Goal: Transaction & Acquisition: Purchase product/service

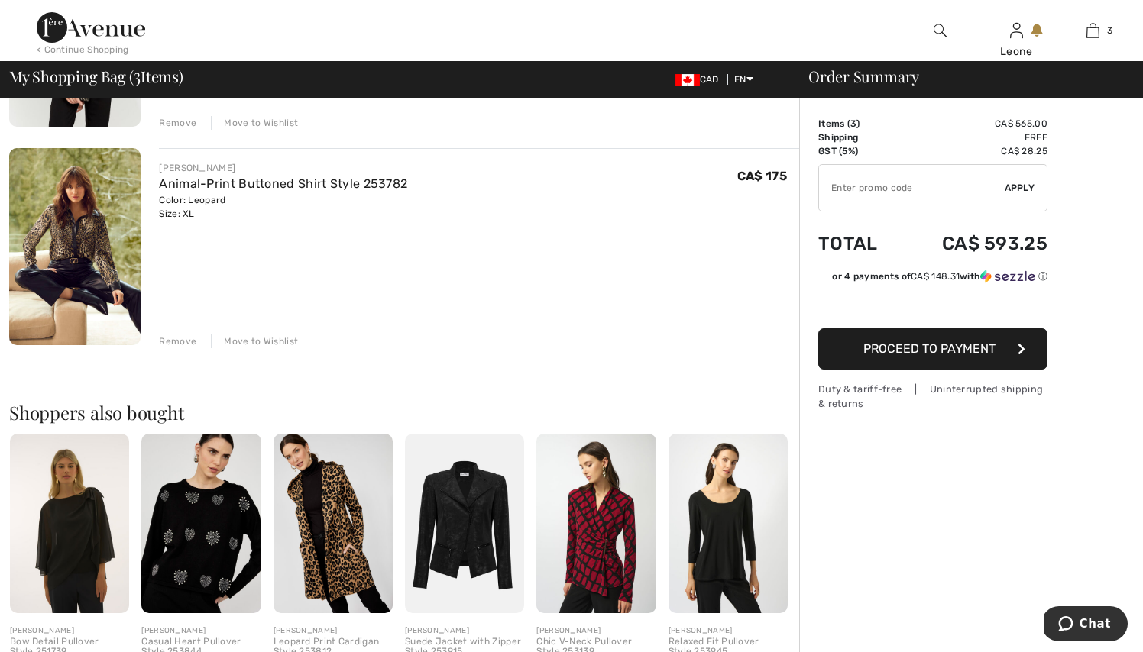
scroll to position [519, 0]
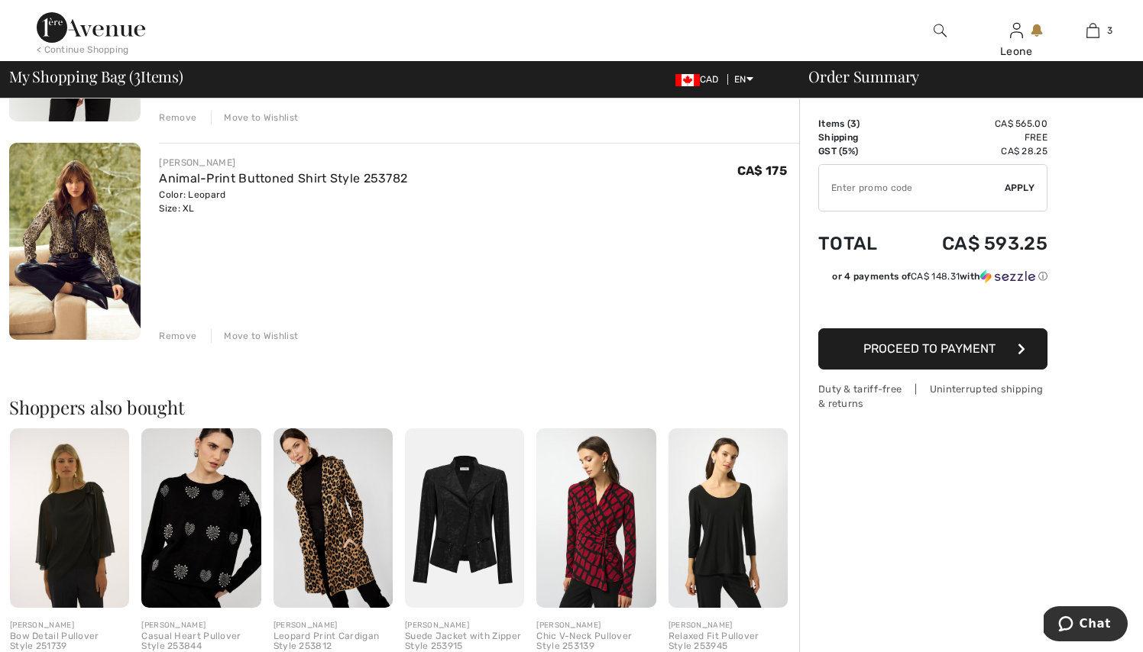
click at [179, 338] on div "Remove" at bounding box center [177, 336] width 37 height 14
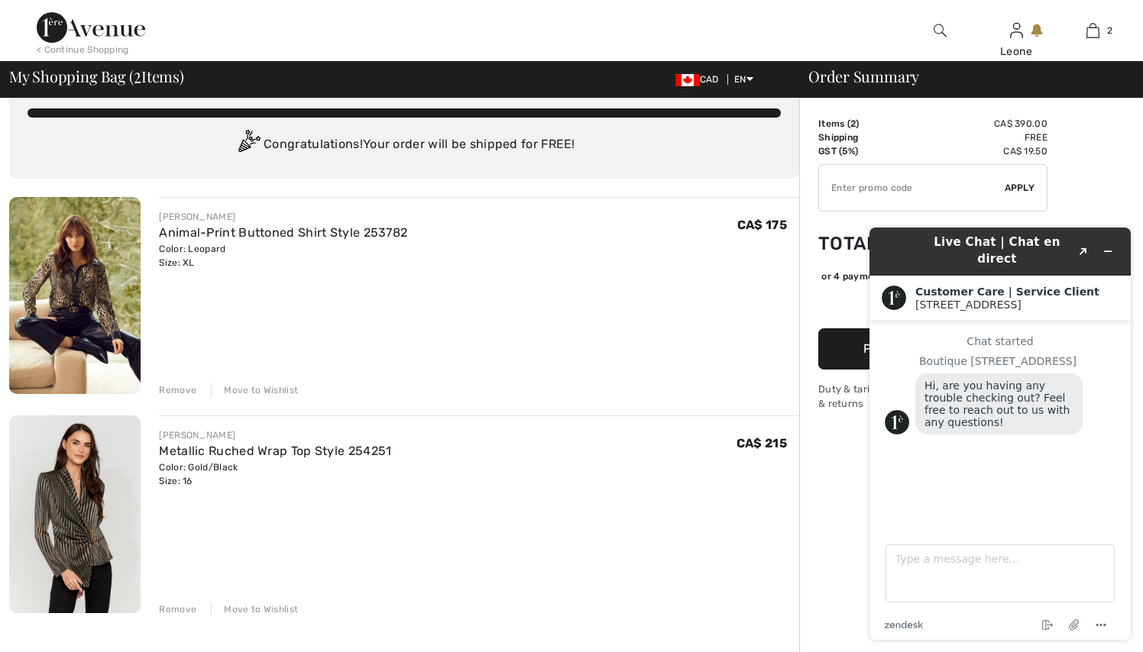
scroll to position [0, 0]
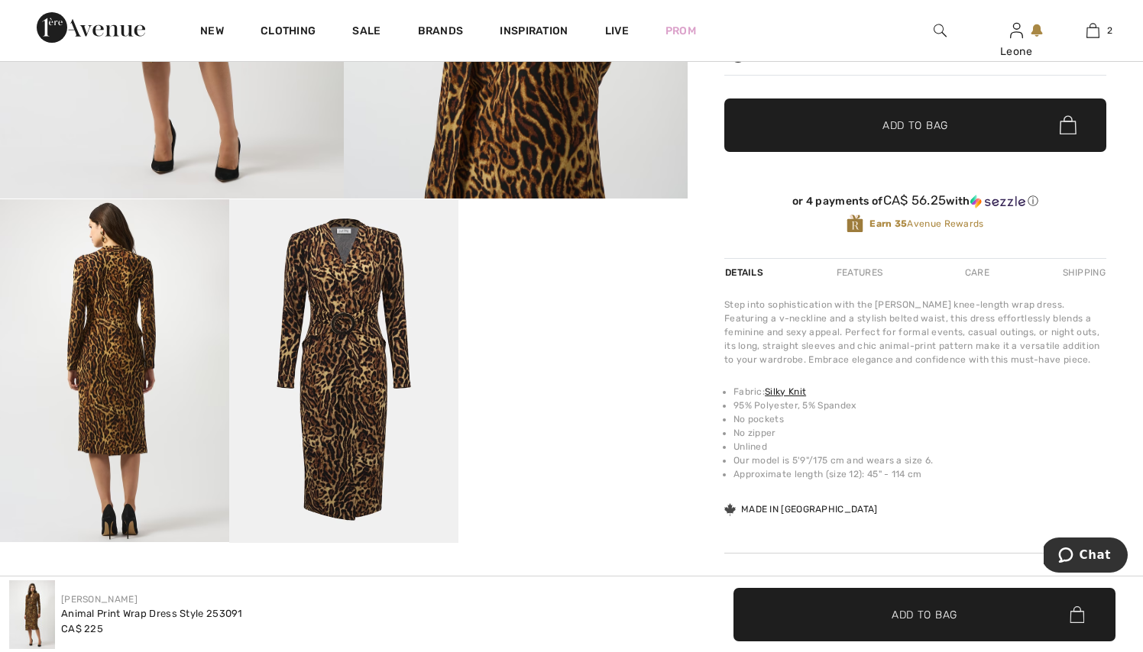
scroll to position [485, 0]
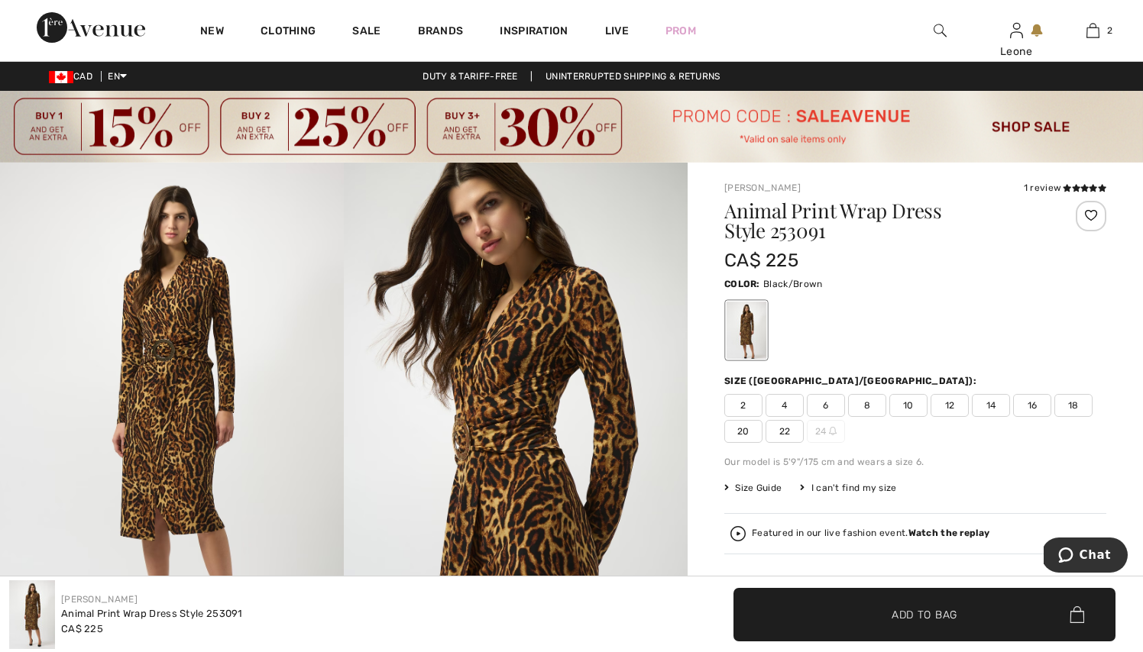
click at [996, 406] on span "14" at bounding box center [991, 405] width 38 height 23
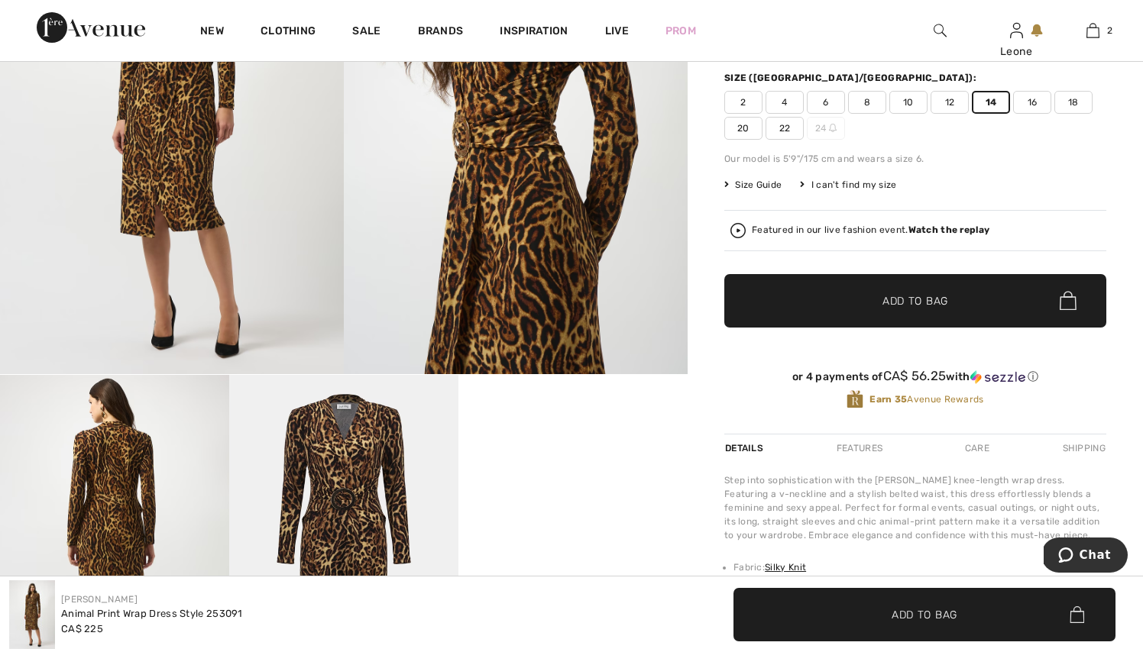
scroll to position [305, 0]
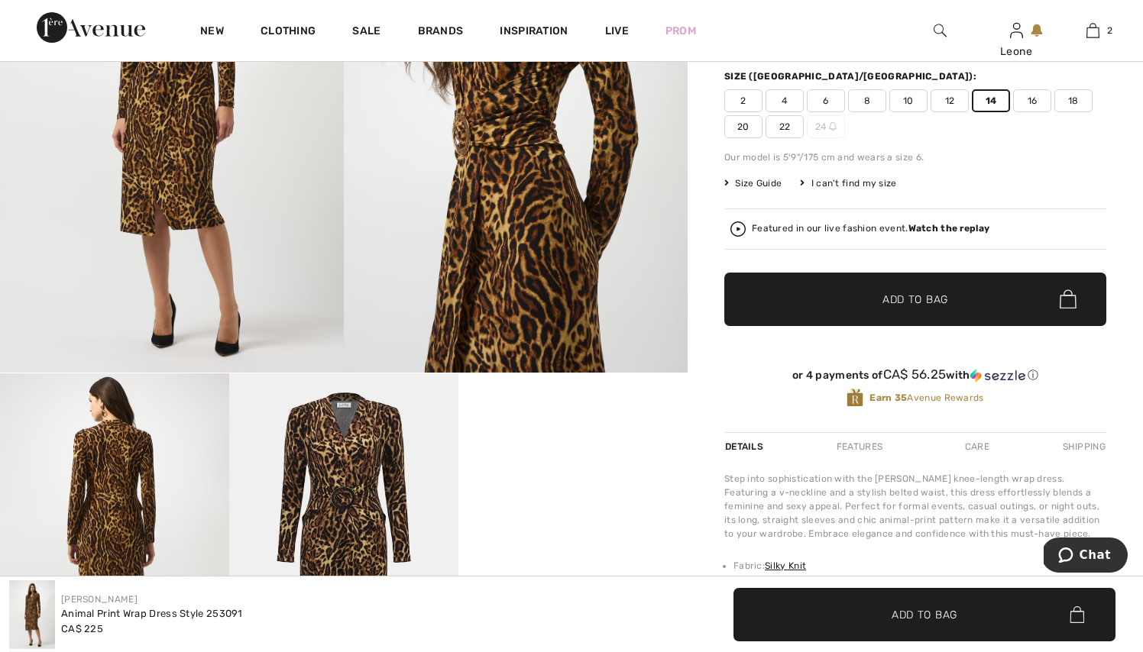
click at [931, 305] on span "Add to Bag" at bounding box center [915, 299] width 66 height 16
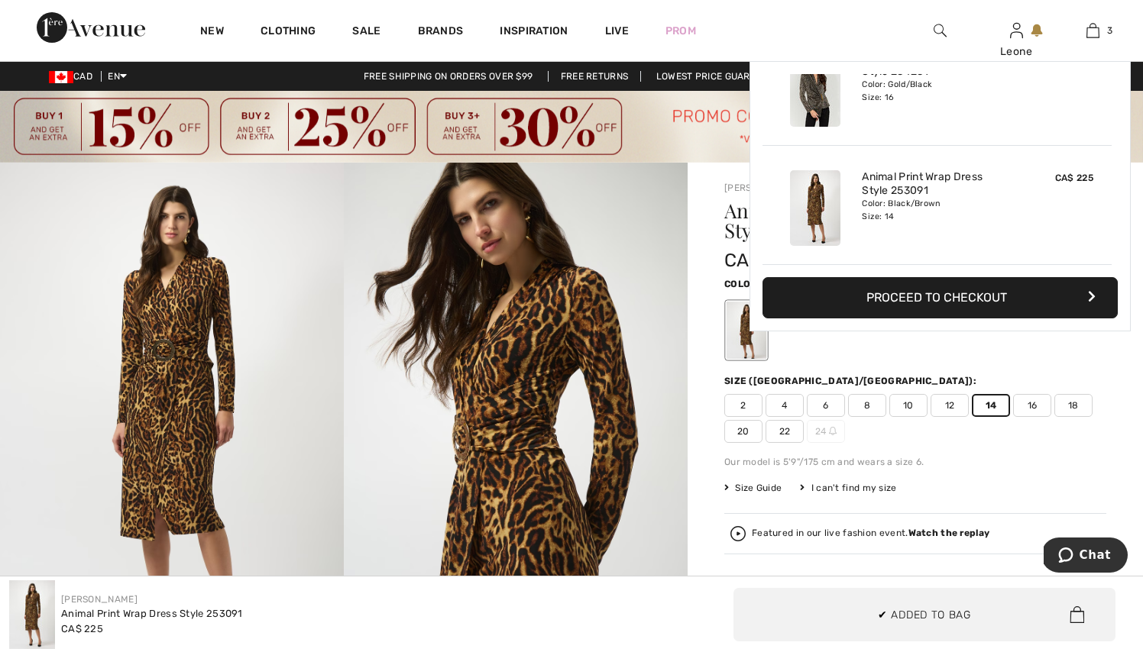
scroll to position [0, 0]
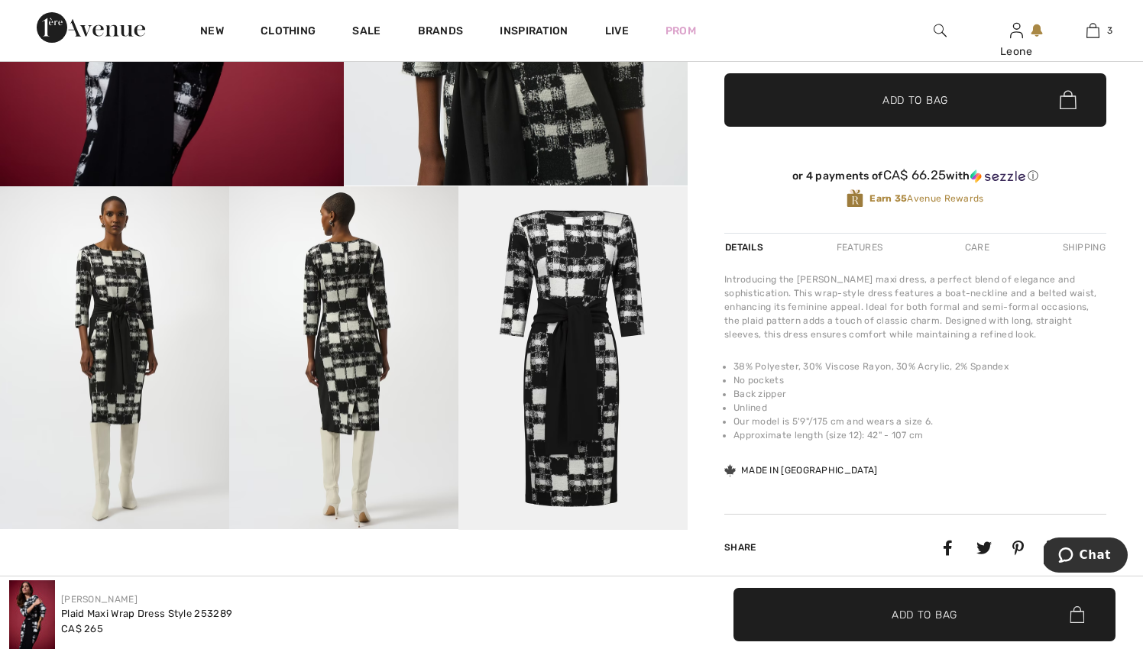
scroll to position [503, 0]
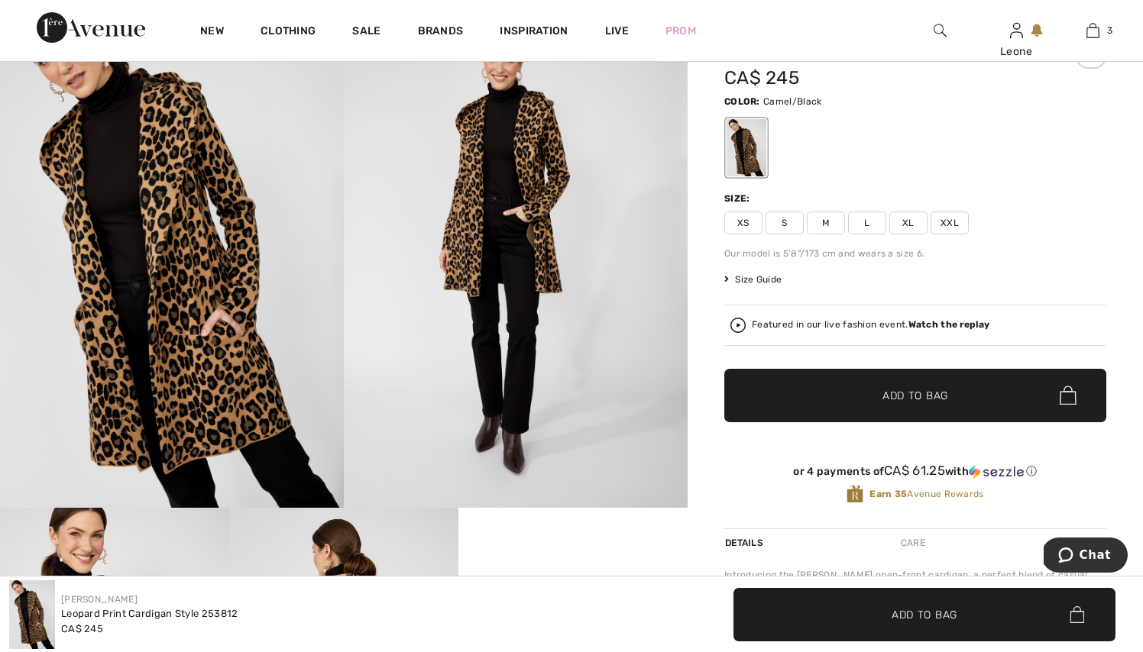
scroll to position [160, 0]
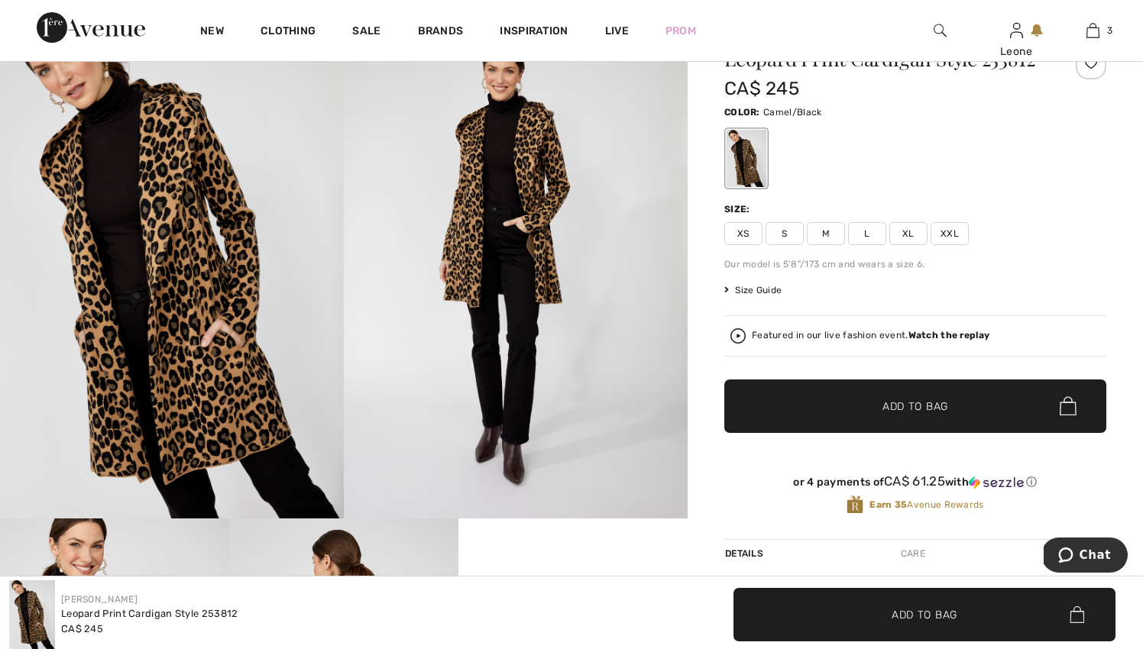
click at [738, 293] on span "Size Guide" at bounding box center [752, 290] width 57 height 14
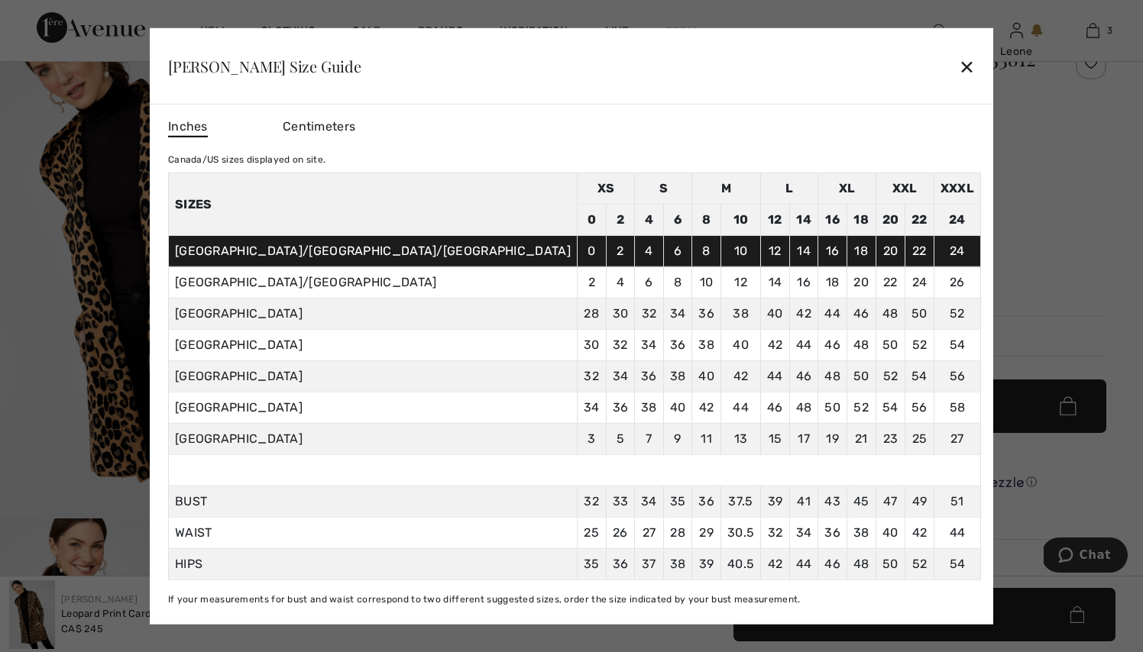
scroll to position [16, 0]
click at [959, 63] on div "✕" at bounding box center [967, 66] width 16 height 32
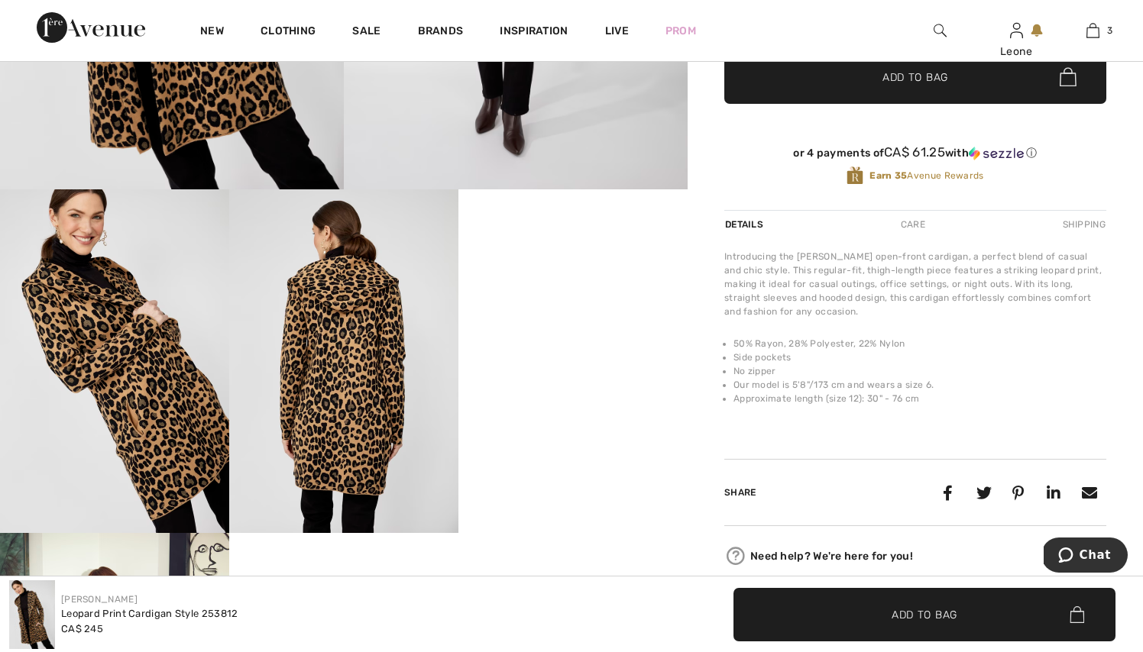
scroll to position [489, 0]
click at [916, 225] on div "Care" at bounding box center [913, 225] width 50 height 28
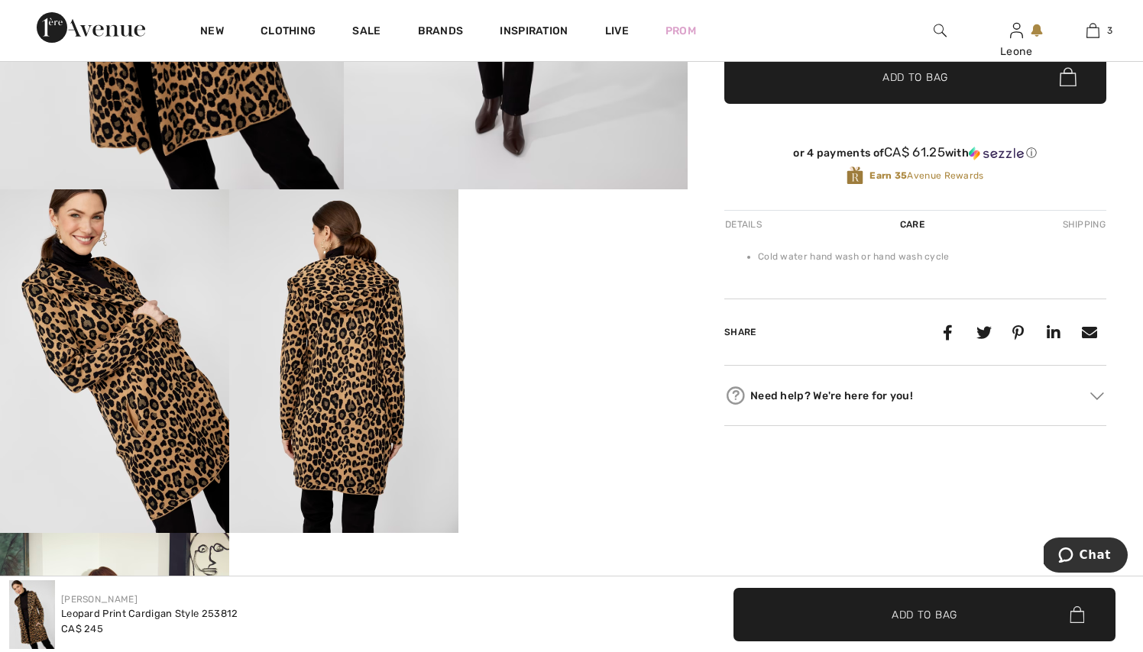
click at [1070, 220] on div "Shipping" at bounding box center [1082, 225] width 47 height 28
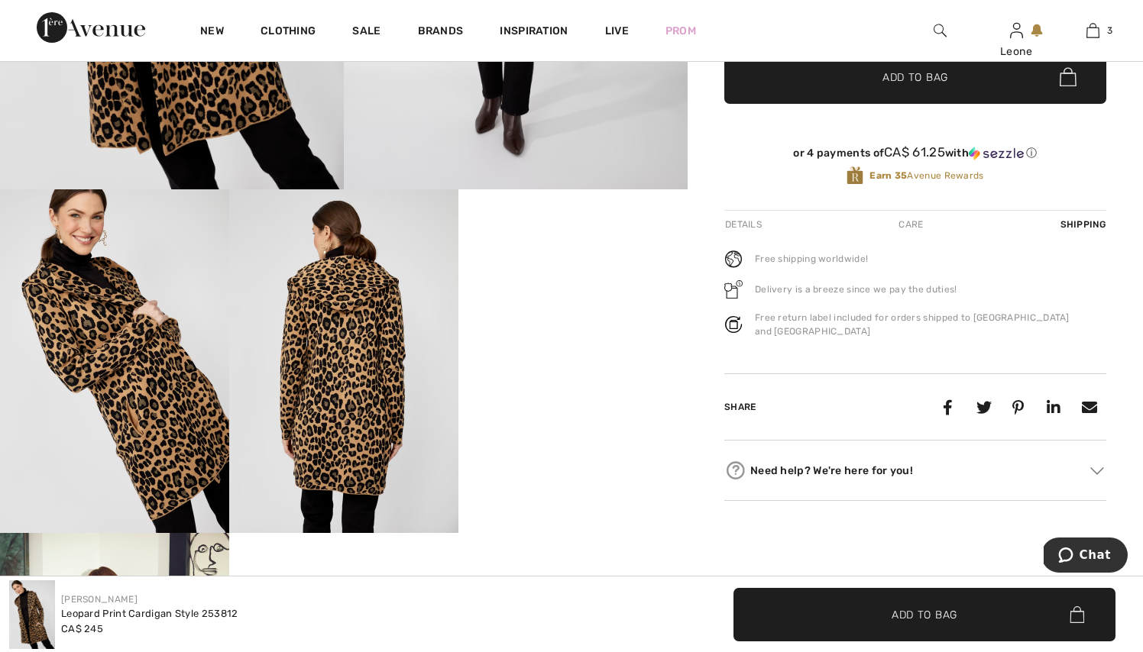
click at [740, 221] on div "Details" at bounding box center [744, 225] width 41 height 28
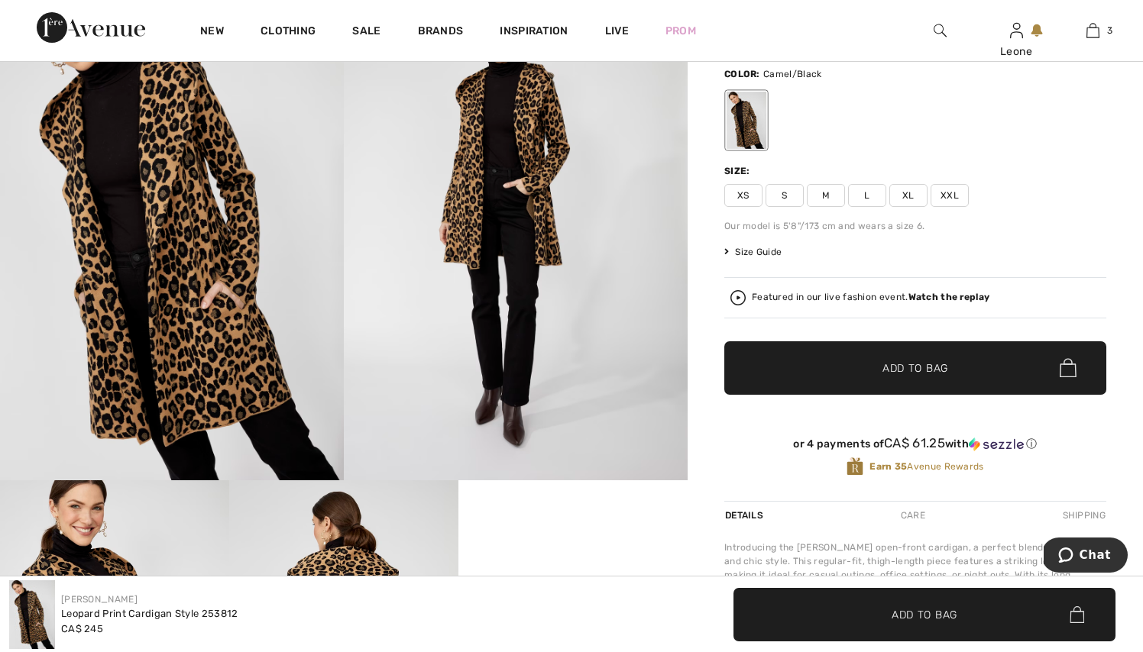
scroll to position [194, 0]
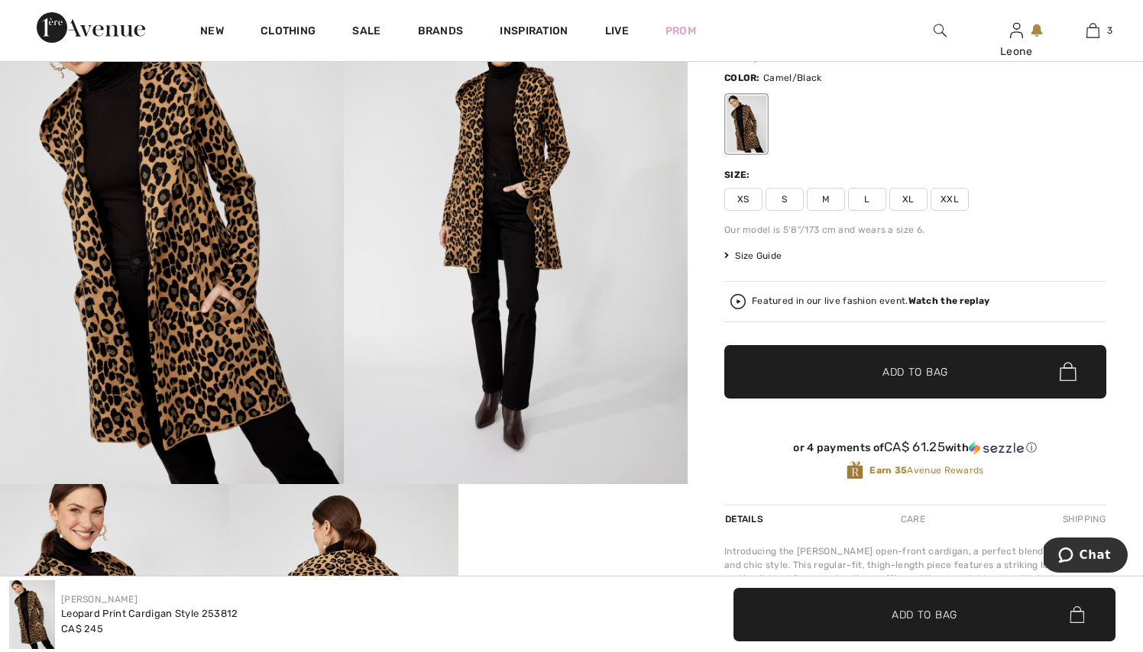
click at [902, 196] on span "XL" at bounding box center [908, 199] width 38 height 23
click at [911, 370] on span "Add to Bag" at bounding box center [915, 372] width 66 height 16
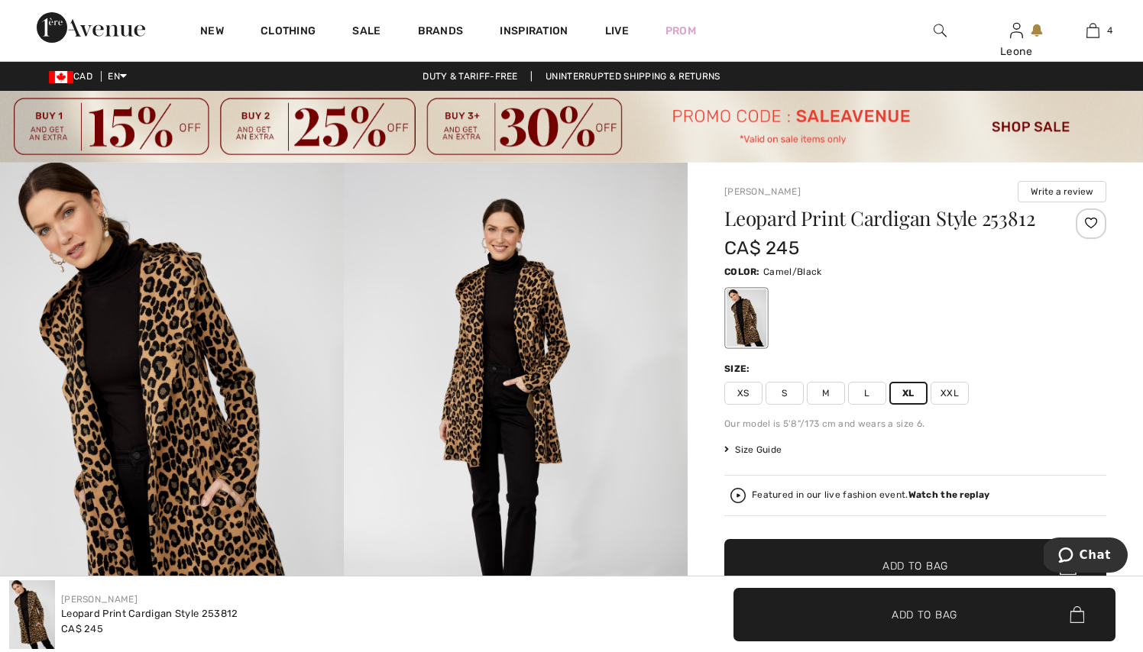
scroll to position [0, 0]
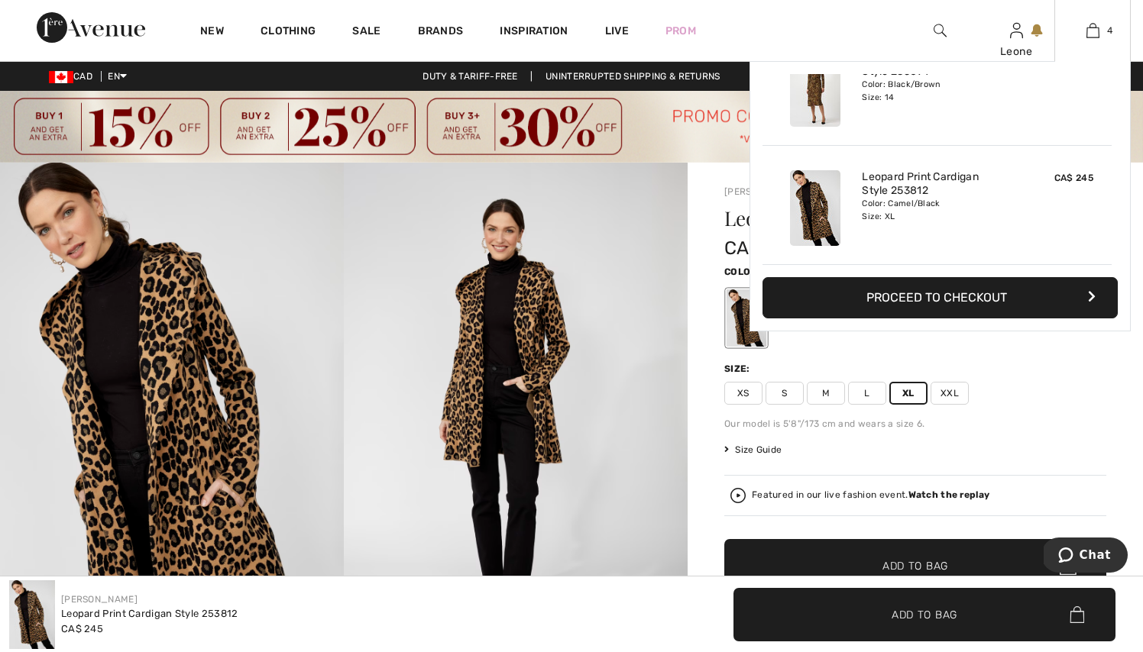
click at [1108, 40] on div "4 Added to Bag Frank Lyman Animal-print Buttoned Shirt Style 253782 CA$ 175 Col…" at bounding box center [1092, 30] width 76 height 61
click at [1098, 32] on img at bounding box center [1092, 30] width 13 height 18
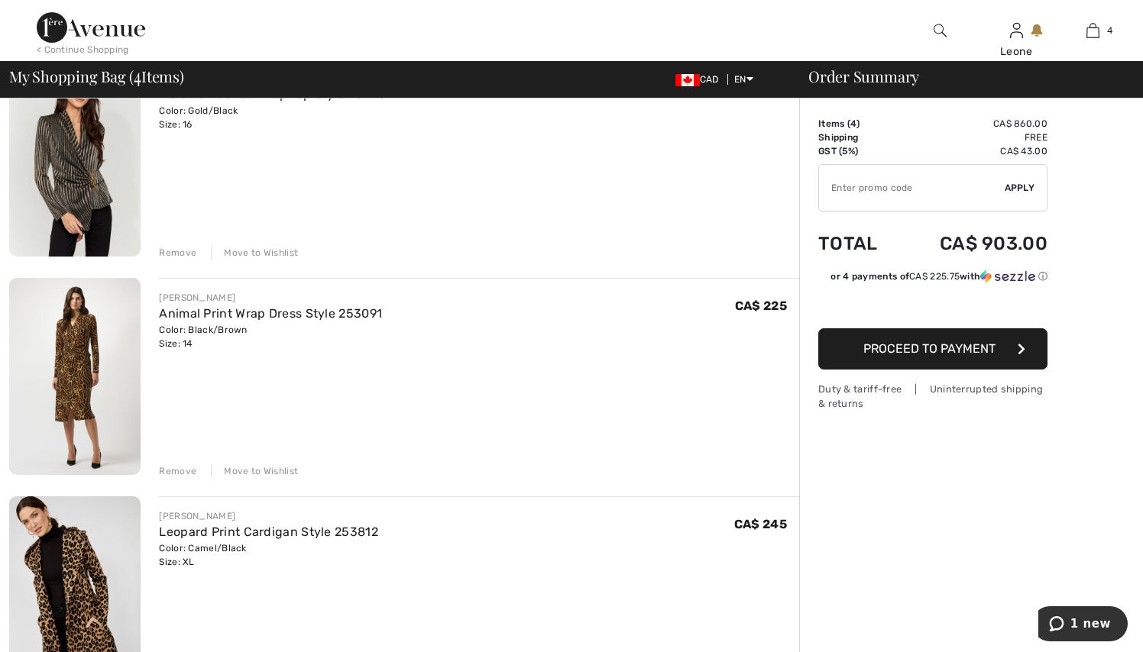
scroll to position [389, 0]
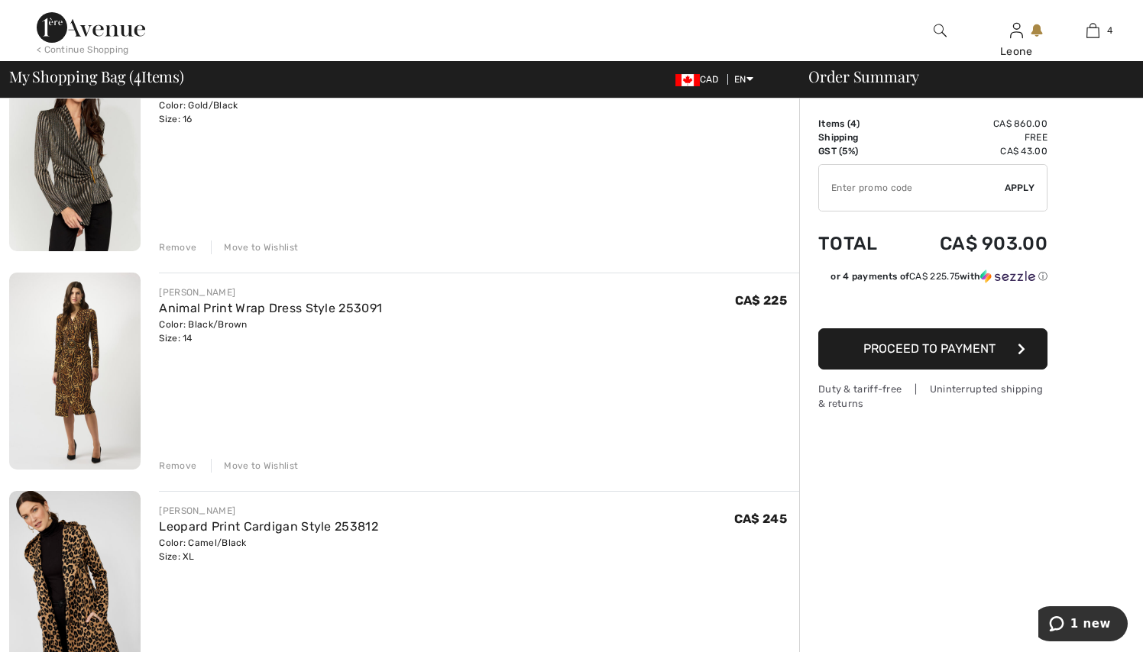
click at [252, 461] on div "Move to Wishlist" at bounding box center [254, 466] width 87 height 14
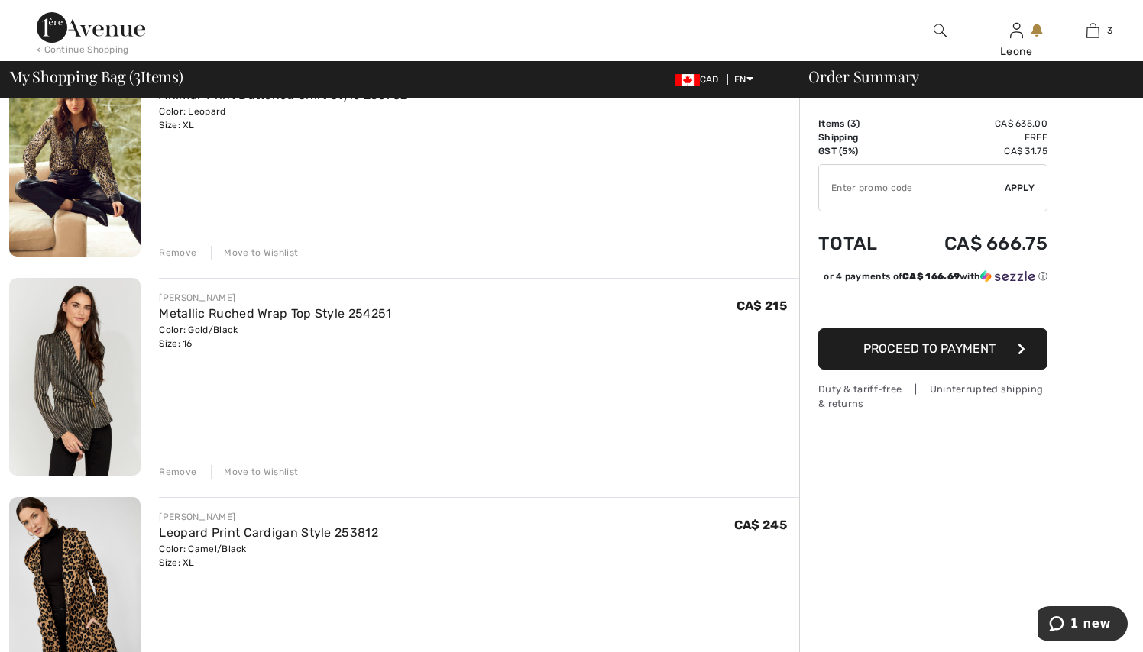
scroll to position [164, 0]
click at [255, 471] on div "Move to Wishlist" at bounding box center [254, 472] width 87 height 14
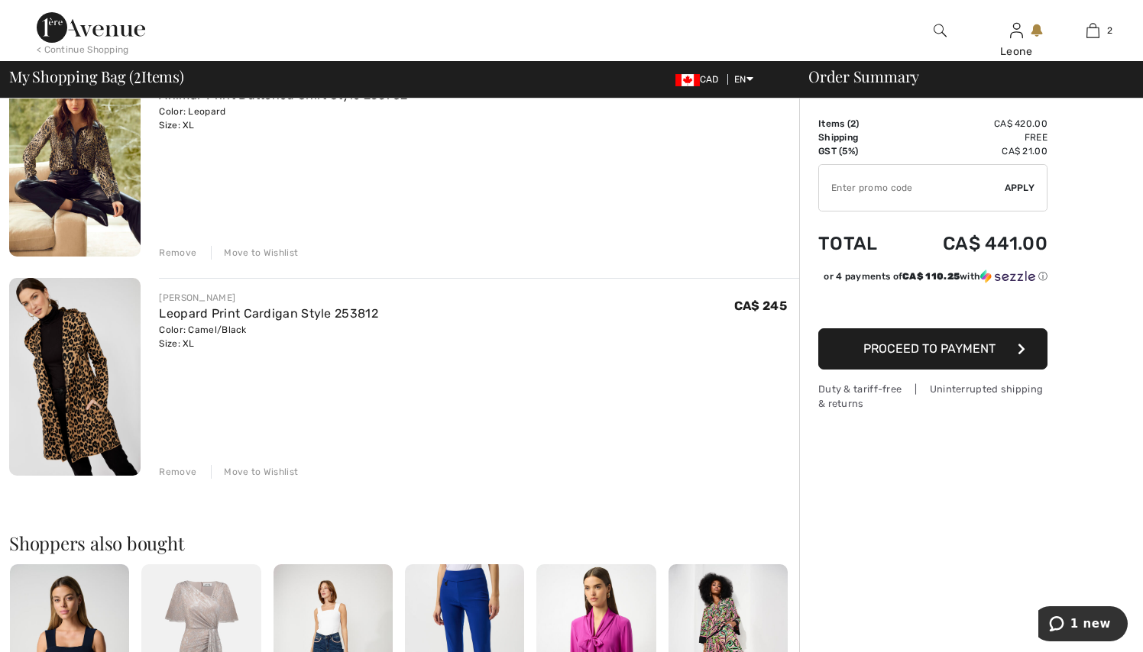
click at [947, 348] on span "Proceed to Payment" at bounding box center [929, 349] width 132 height 15
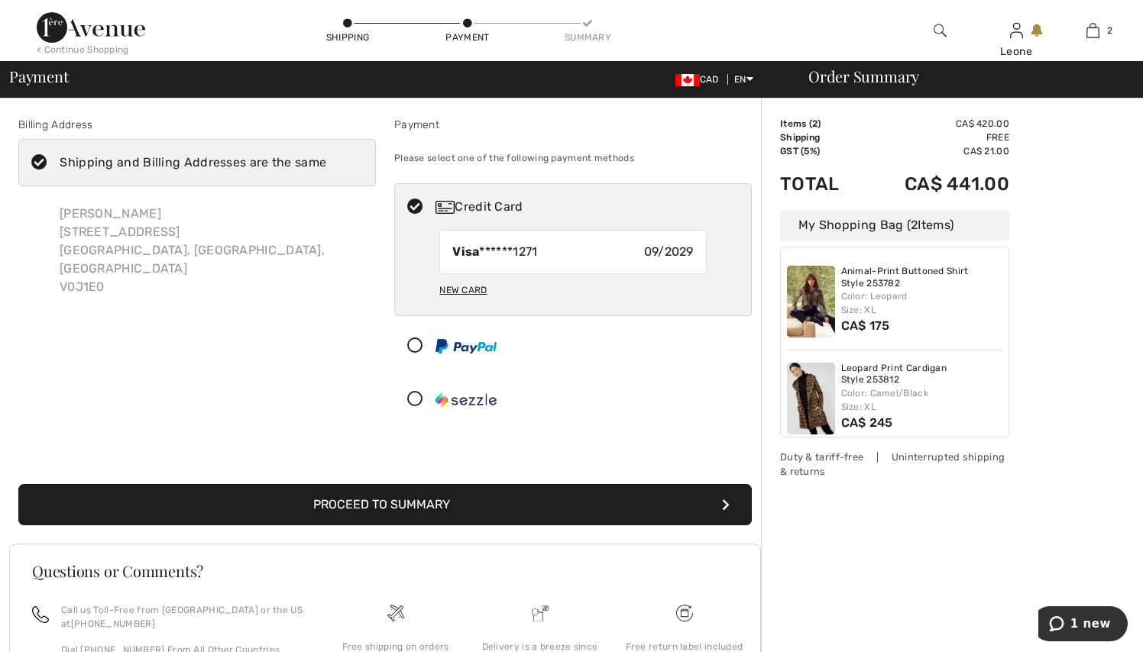
click at [459, 294] on div "New Card" at bounding box center [462, 290] width 47 height 26
radio input "true"
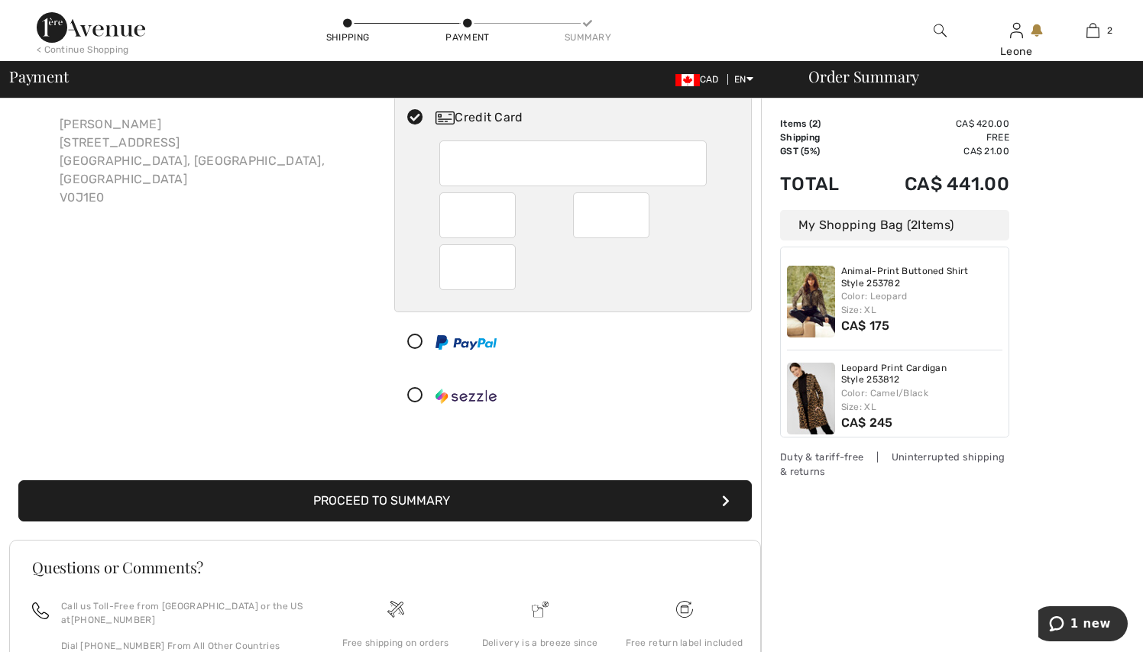
scroll to position [97, 0]
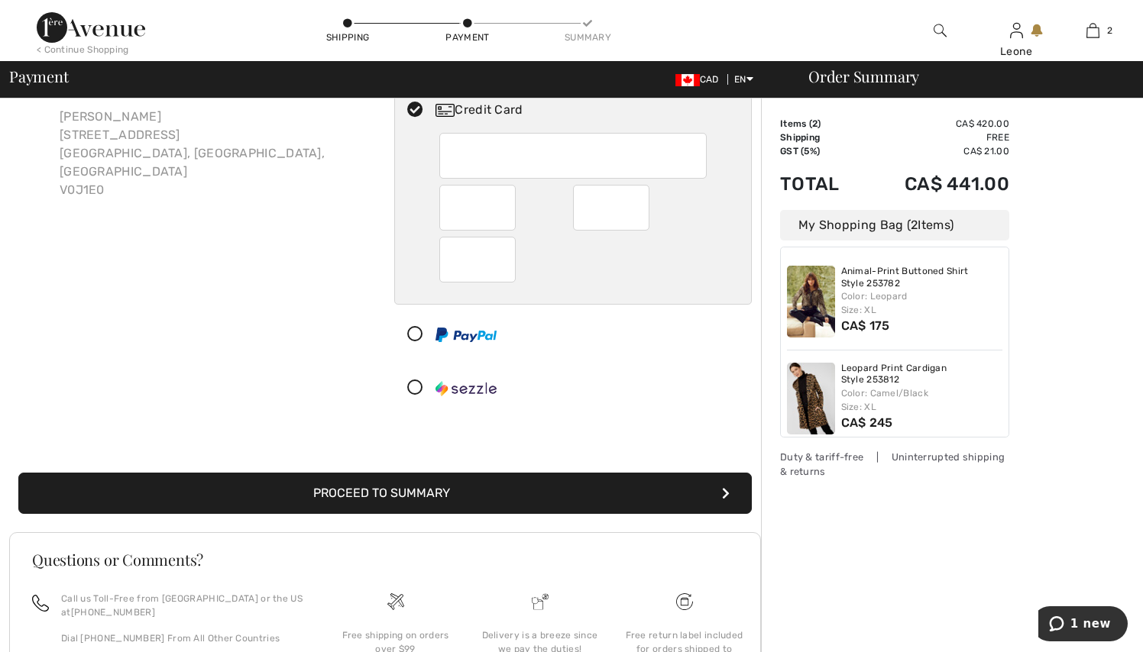
click at [403, 493] on button "Proceed to Summary" at bounding box center [384, 493] width 733 height 41
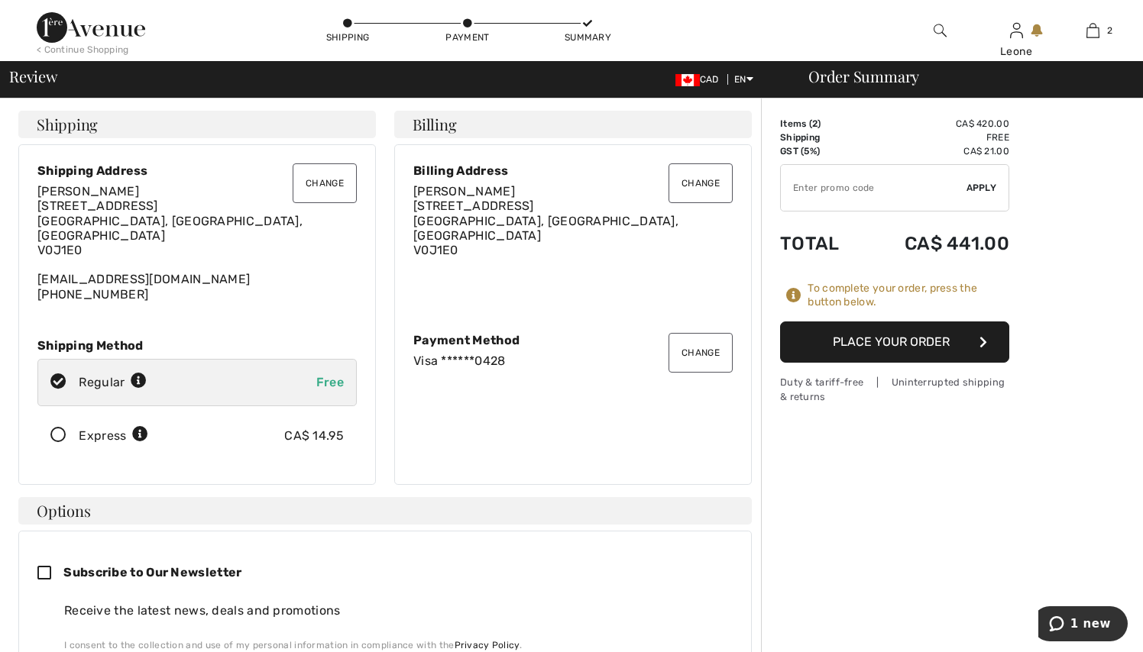
click at [863, 340] on button "Place Your Order" at bounding box center [894, 342] width 229 height 41
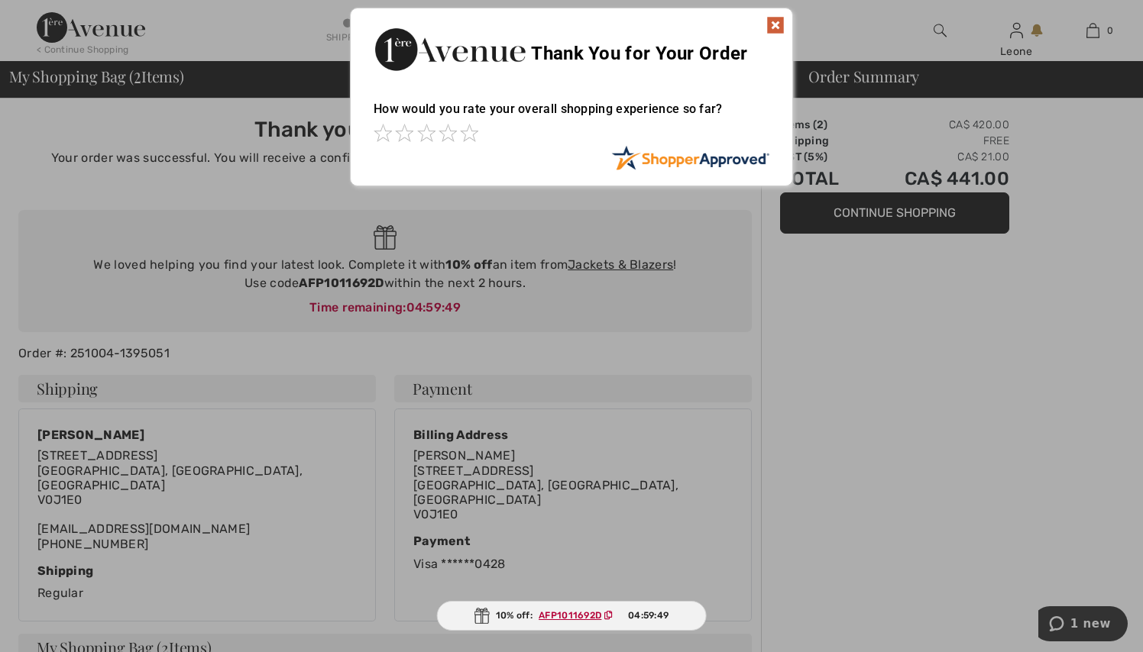
click at [775, 21] on img at bounding box center [775, 25] width 18 height 18
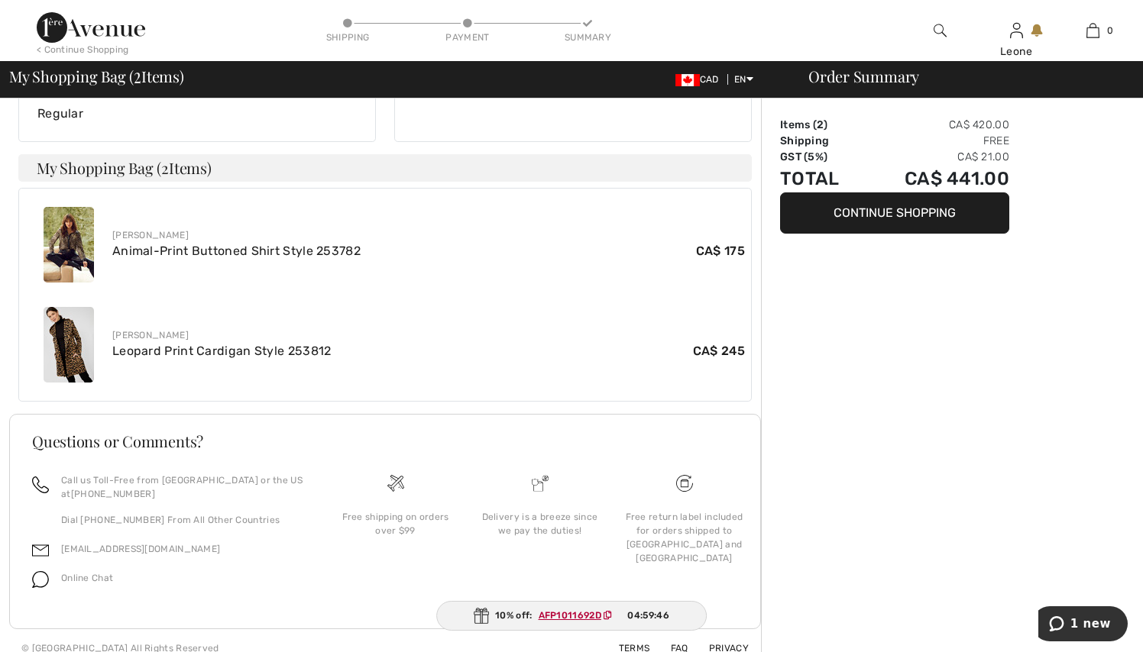
scroll to position [479, 0]
